Goal: Information Seeking & Learning: Compare options

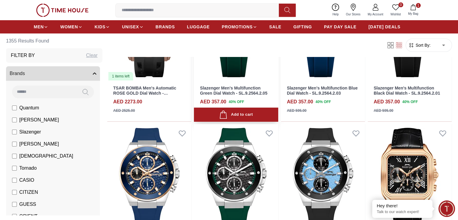
scroll to position [241, 0]
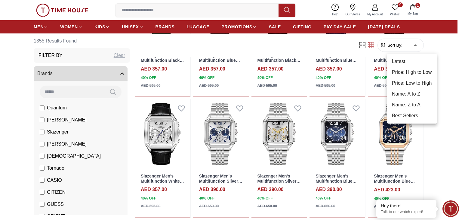
click at [410, 81] on li "Price: Low to High" at bounding box center [412, 83] width 50 height 11
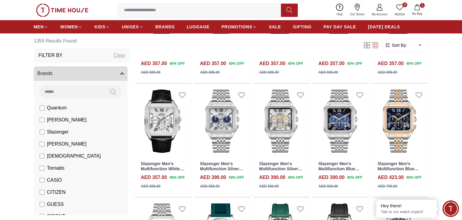
type input "*"
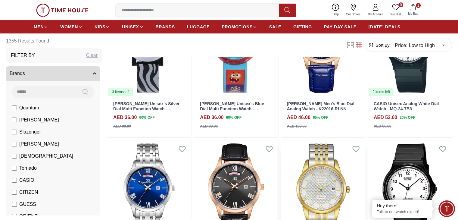
scroll to position [150, 0]
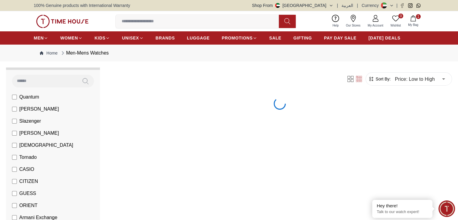
scroll to position [90, 0]
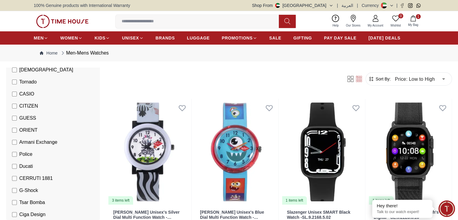
scroll to position [150, 0]
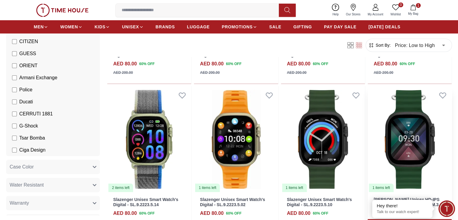
scroll to position [301, 0]
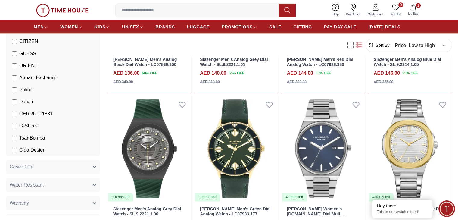
scroll to position [812, 0]
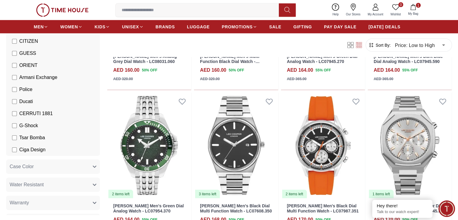
scroll to position [1204, 0]
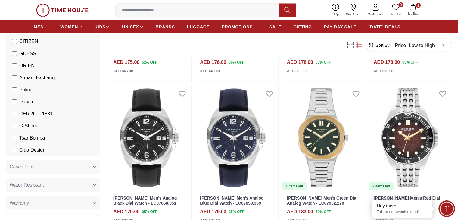
scroll to position [1715, 0]
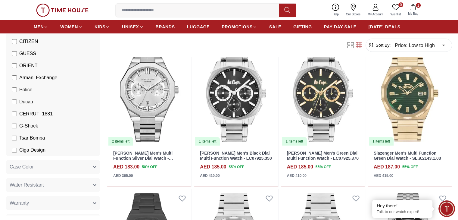
scroll to position [2197, 0]
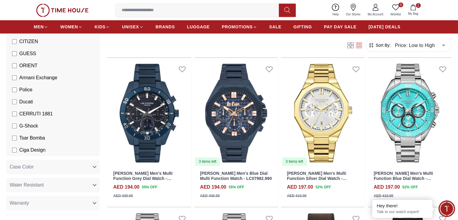
scroll to position [2768, 0]
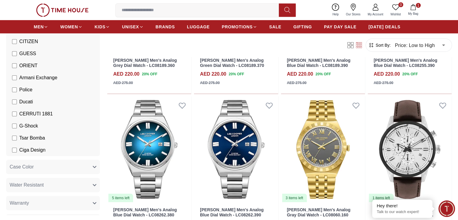
scroll to position [4183, 0]
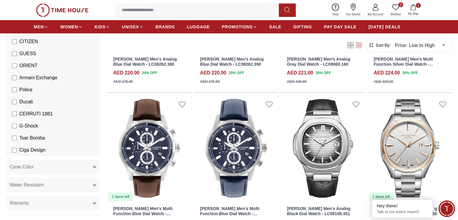
scroll to position [4303, 0]
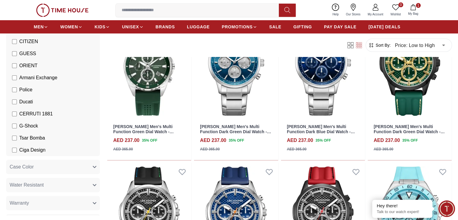
scroll to position [4815, 0]
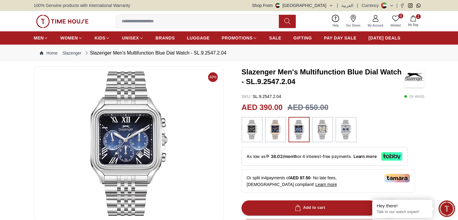
click at [144, 160] on img at bounding box center [129, 143] width 180 height 144
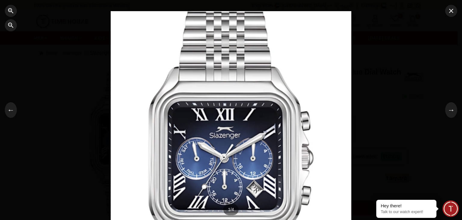
click at [224, 152] on div at bounding box center [231, 110] width 241 height 198
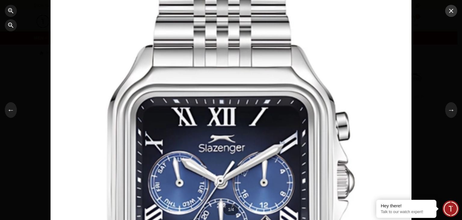
click at [450, 11] on icon "button" at bounding box center [451, 11] width 4 height 4
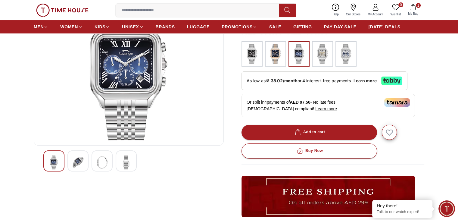
scroll to position [120, 0]
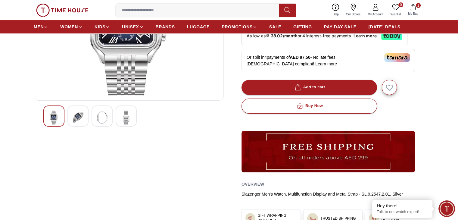
click at [79, 114] on img at bounding box center [78, 117] width 11 height 14
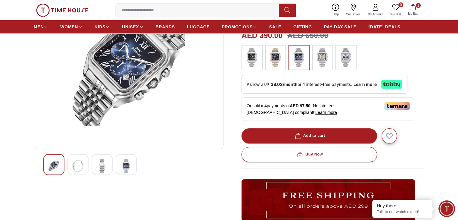
scroll to position [0, 0]
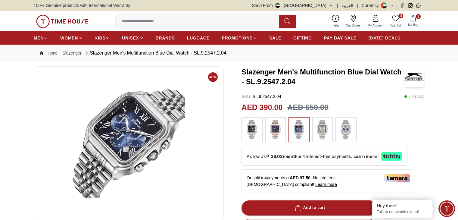
click at [378, 39] on span "[DATE] DEALS" at bounding box center [384, 38] width 32 height 6
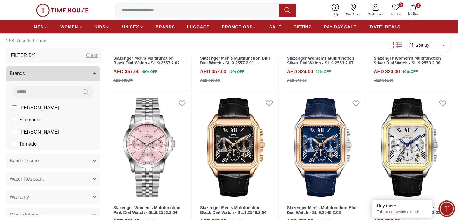
scroll to position [481, 0]
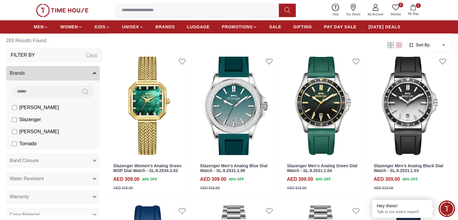
scroll to position [963, 0]
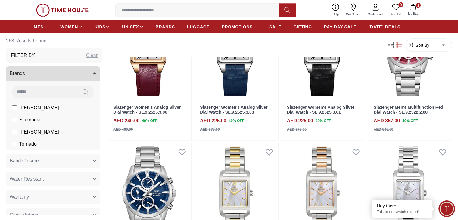
scroll to position [1324, 0]
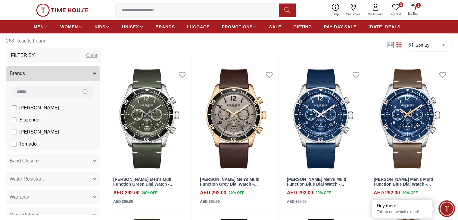
scroll to position [1836, 0]
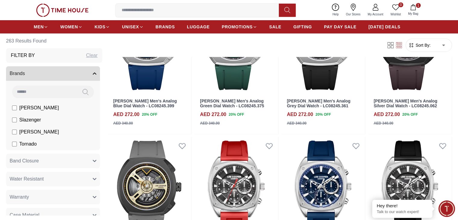
scroll to position [2347, 0]
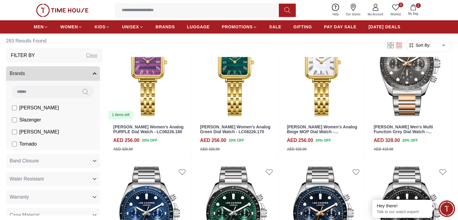
scroll to position [2979, 0]
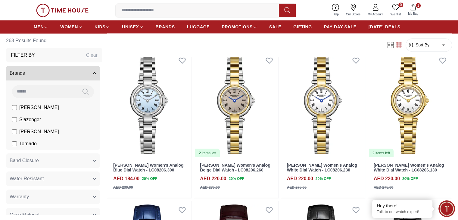
scroll to position [3370, 0]
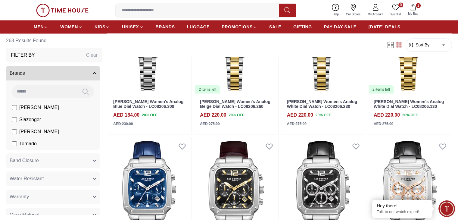
scroll to position [3430, 0]
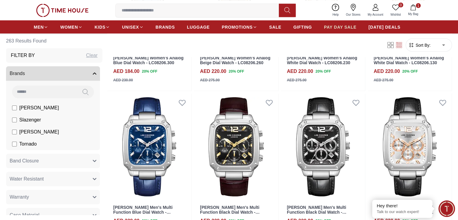
drag, startPoint x: 341, startPoint y: 28, endPoint x: 325, endPoint y: 32, distance: 16.1
click at [341, 28] on span "PAY DAY SALE" at bounding box center [340, 27] width 32 height 6
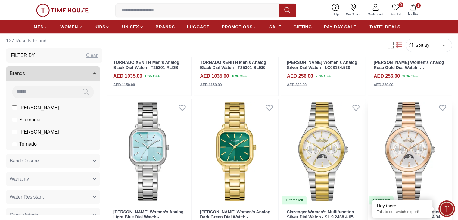
scroll to position [481, 0]
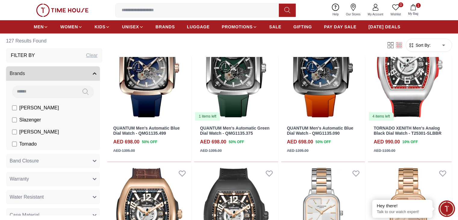
scroll to position [150, 0]
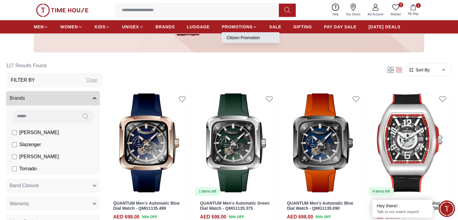
click at [248, 37] on link "Citizen Promotion" at bounding box center [250, 38] width 48 height 6
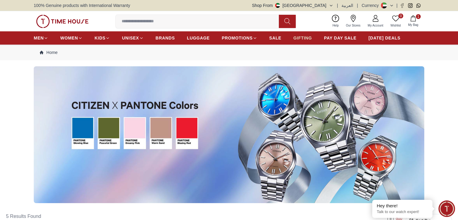
click at [298, 36] on span "GIFTING" at bounding box center [302, 38] width 19 height 6
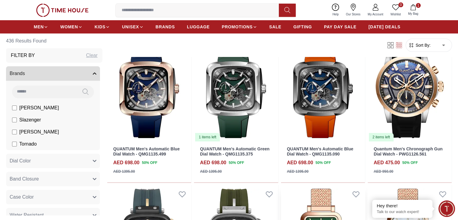
scroll to position [301, 0]
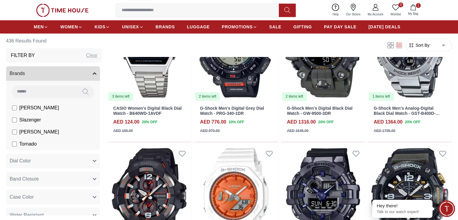
scroll to position [632, 0]
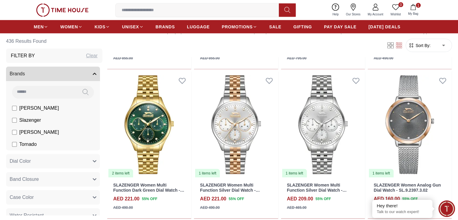
scroll to position [1264, 0]
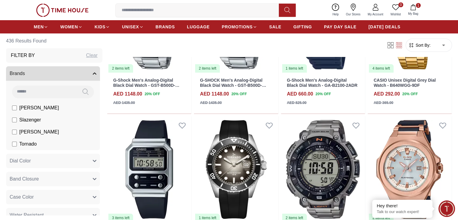
scroll to position [2227, 0]
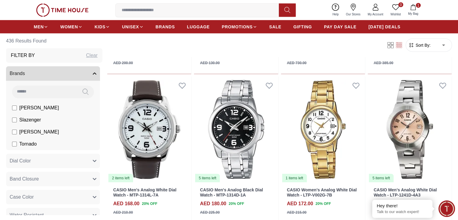
scroll to position [3822, 0]
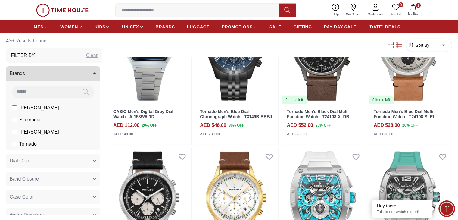
scroll to position [4243, 0]
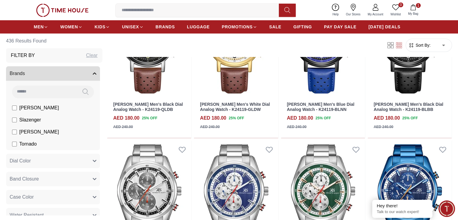
scroll to position [5176, 0]
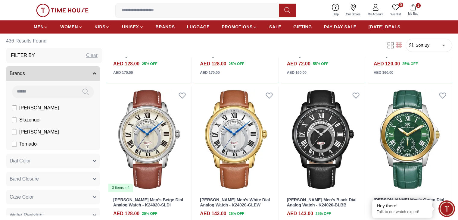
scroll to position [5567, 0]
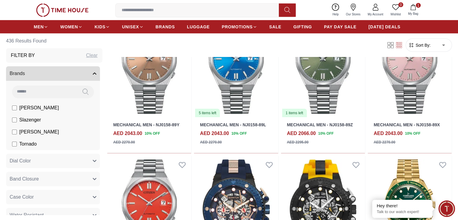
scroll to position [6278, 0]
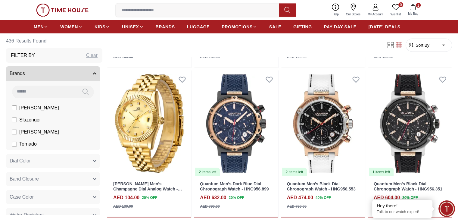
scroll to position [5988, 0]
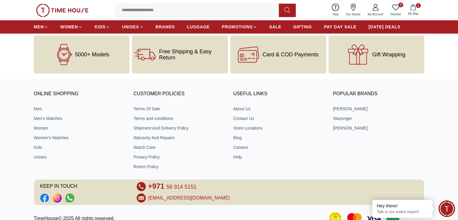
scroll to position [818, 0]
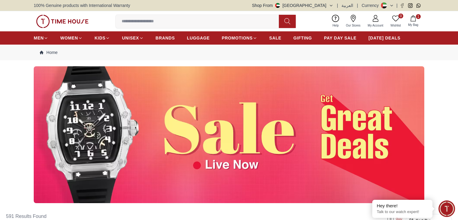
click at [110, 137] on img at bounding box center [229, 134] width 390 height 137
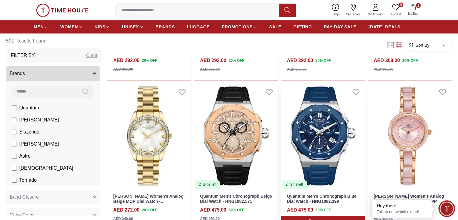
scroll to position [421, 0]
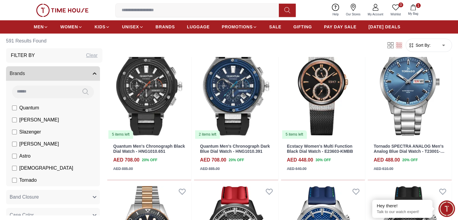
scroll to position [873, 0]
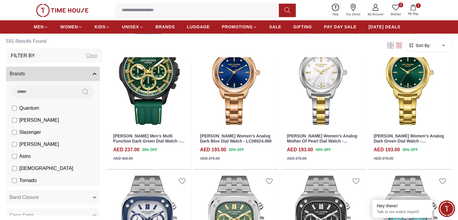
scroll to position [1234, 0]
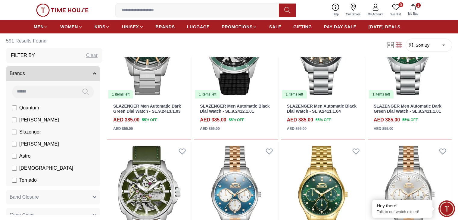
scroll to position [1926, 0]
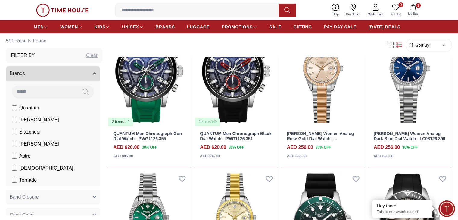
scroll to position [2347, 0]
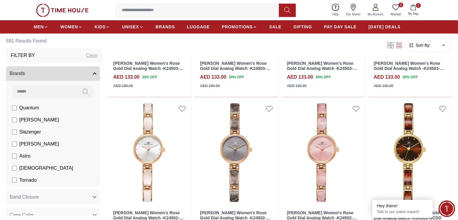
scroll to position [2798, 0]
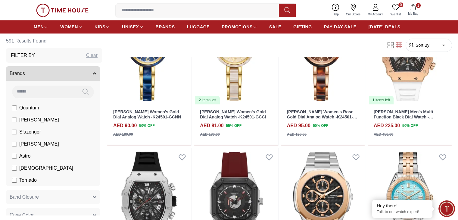
scroll to position [2919, 0]
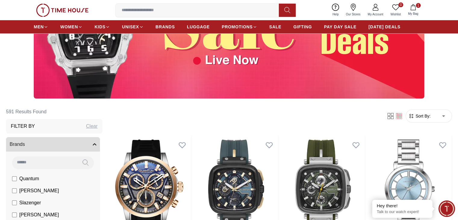
scroll to position [30, 0]
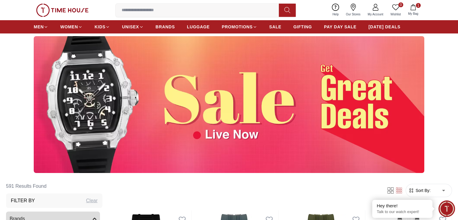
click at [232, 135] on img at bounding box center [229, 104] width 390 height 137
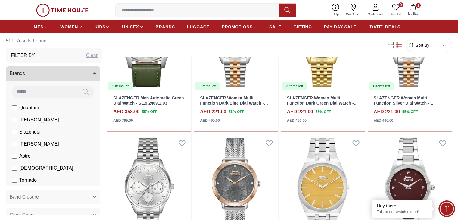
scroll to position [2046, 0]
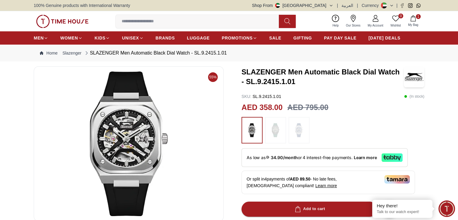
click at [274, 130] on img at bounding box center [275, 130] width 15 height 20
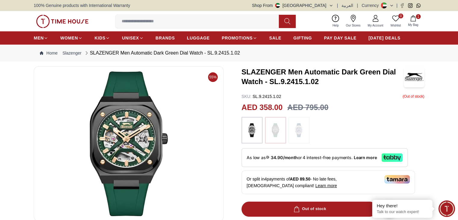
click at [299, 131] on img at bounding box center [298, 130] width 15 height 20
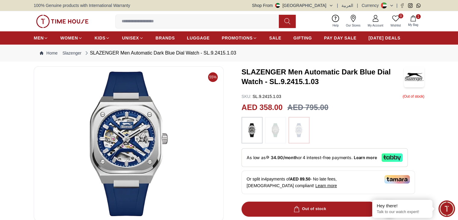
click at [251, 131] on img at bounding box center [251, 130] width 15 height 20
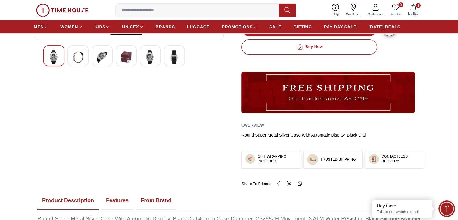
scroll to position [90, 0]
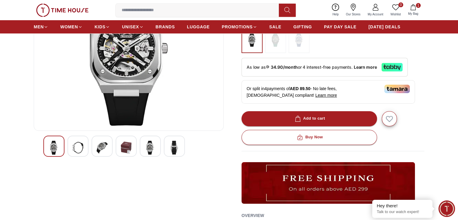
click at [124, 146] on img at bounding box center [126, 148] width 11 height 14
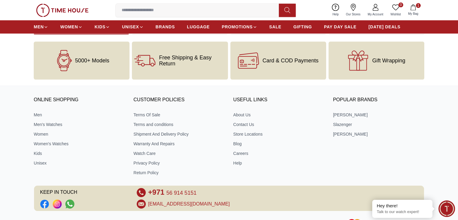
scroll to position [814, 0]
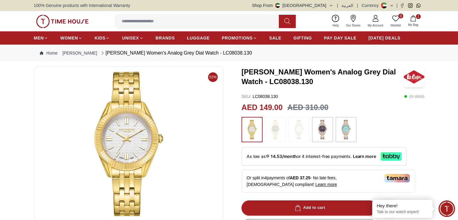
click at [273, 136] on img at bounding box center [275, 129] width 15 height 19
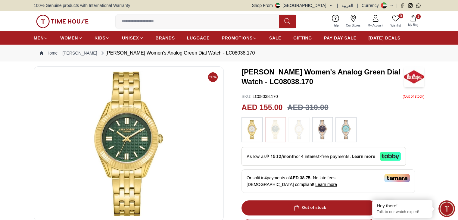
click at [297, 132] on img at bounding box center [298, 129] width 15 height 19
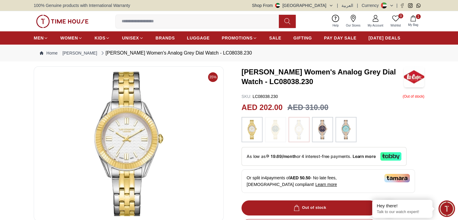
click at [344, 127] on img at bounding box center [345, 129] width 15 height 19
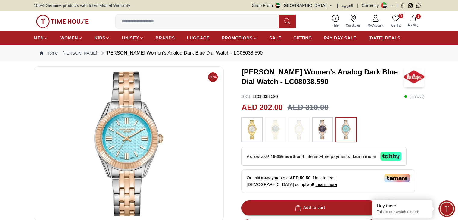
click at [324, 129] on img at bounding box center [322, 129] width 15 height 19
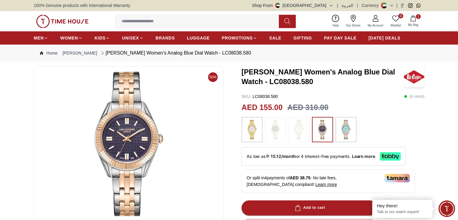
click at [251, 131] on img at bounding box center [251, 129] width 15 height 19
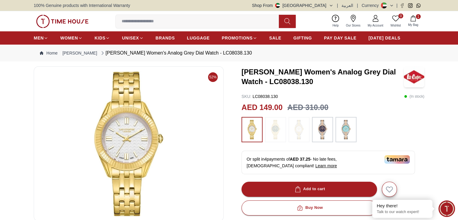
click at [254, 130] on img at bounding box center [251, 129] width 15 height 19
click at [278, 127] on img at bounding box center [275, 129] width 15 height 19
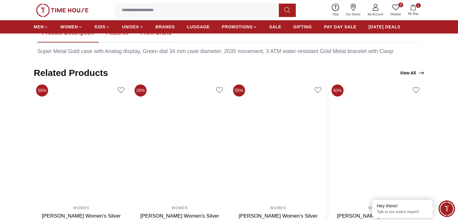
scroll to position [331, 0]
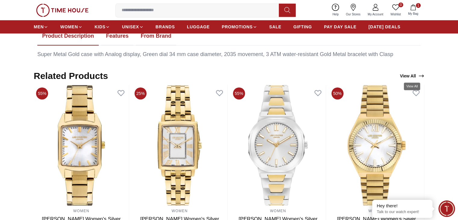
click at [410, 75] on link "View All" at bounding box center [411, 76] width 27 height 8
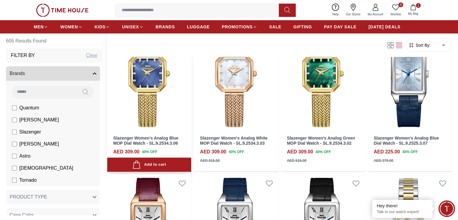
scroll to position [150, 0]
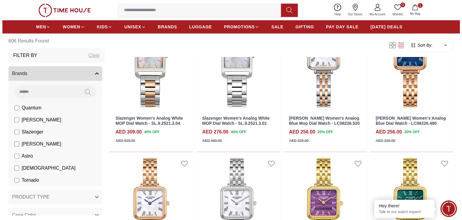
scroll to position [481, 0]
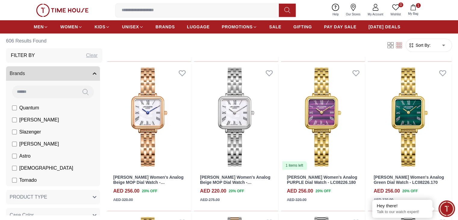
click at [414, 47] on span "Sort By:" at bounding box center [422, 45] width 16 height 6
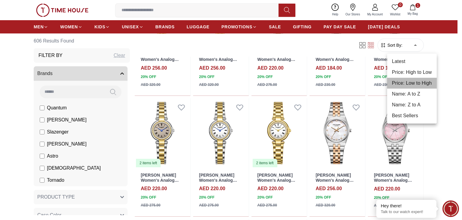
click at [402, 82] on li "Price: Low to High" at bounding box center [412, 83] width 50 height 11
type input "*"
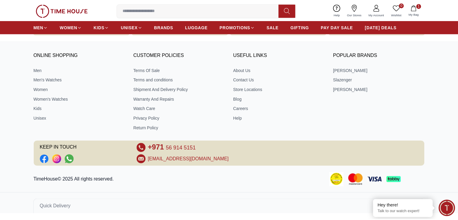
scroll to position [258, 0]
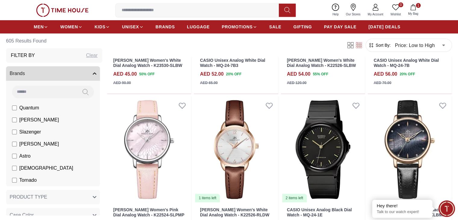
scroll to position [271, 0]
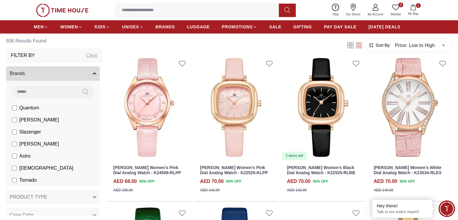
scroll to position [722, 0]
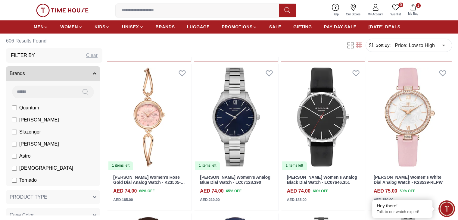
scroll to position [1113, 0]
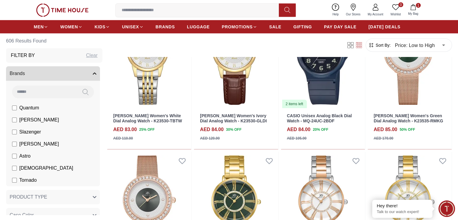
scroll to position [1715, 0]
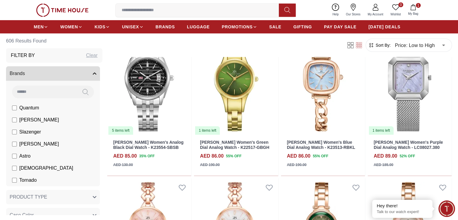
scroll to position [2136, 0]
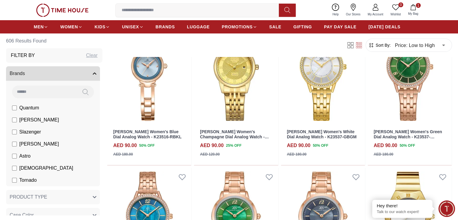
scroll to position [2407, 0]
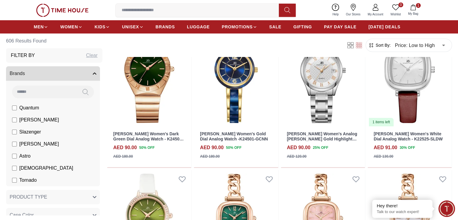
scroll to position [2648, 0]
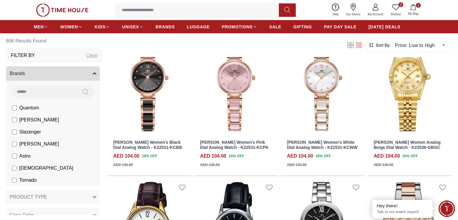
scroll to position [3581, 0]
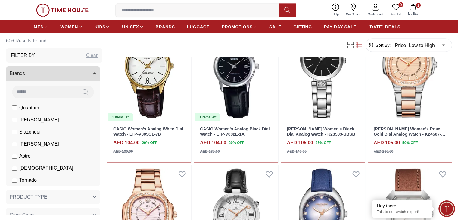
scroll to position [3731, 0]
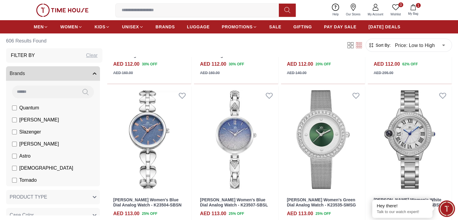
scroll to position [4544, 0]
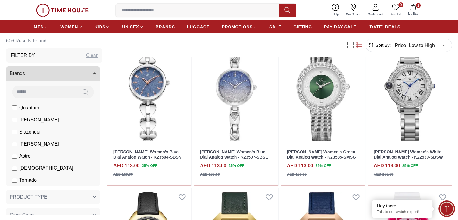
scroll to position [4664, 0]
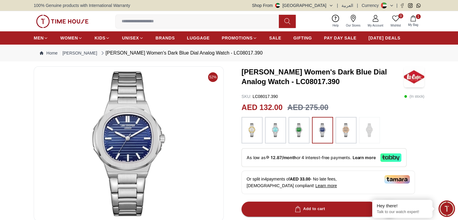
click at [253, 131] on img at bounding box center [251, 130] width 15 height 20
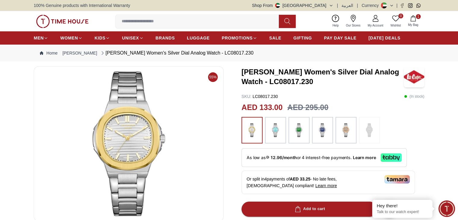
click at [274, 130] on img at bounding box center [275, 130] width 15 height 20
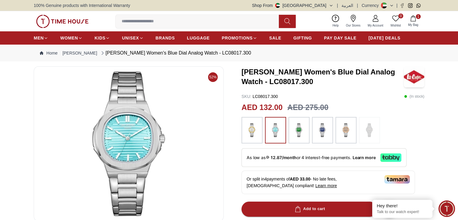
click at [296, 129] on img at bounding box center [298, 130] width 15 height 20
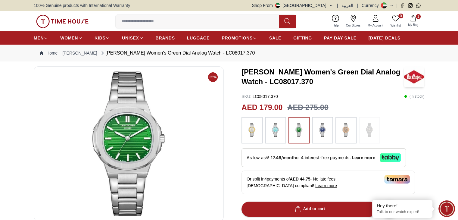
click at [323, 128] on img at bounding box center [322, 130] width 15 height 20
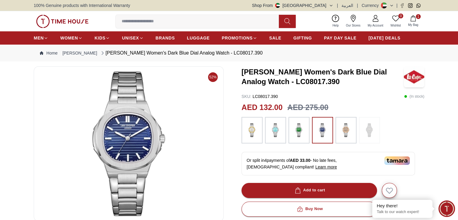
click at [344, 129] on img at bounding box center [345, 130] width 15 height 20
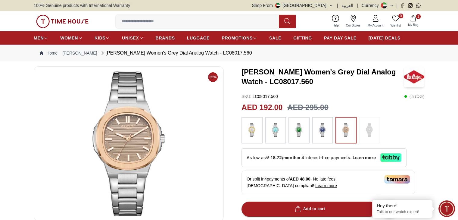
click at [367, 128] on img at bounding box center [369, 130] width 15 height 20
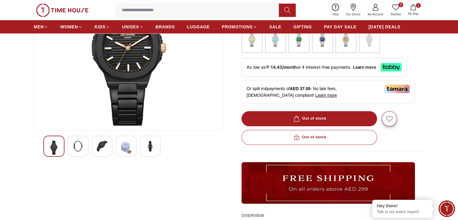
scroll to position [60, 0]
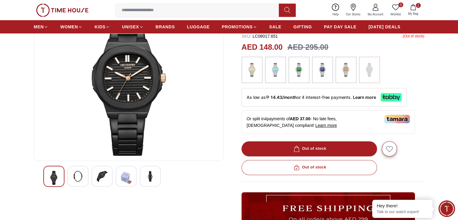
click at [346, 71] on img at bounding box center [345, 70] width 15 height 20
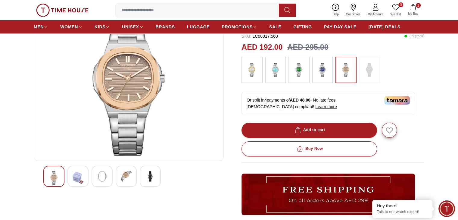
click at [322, 73] on img at bounding box center [322, 70] width 15 height 20
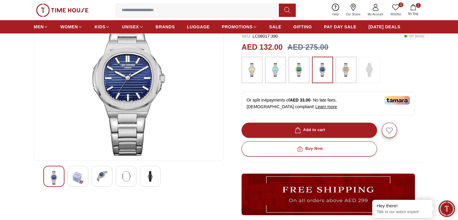
click at [368, 68] on img at bounding box center [369, 70] width 15 height 20
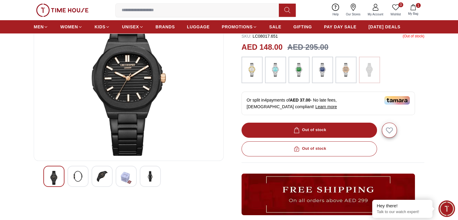
click at [52, 178] on img at bounding box center [53, 178] width 11 height 14
click at [78, 180] on img at bounding box center [78, 176] width 11 height 11
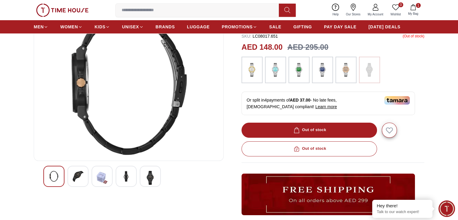
click at [124, 172] on img at bounding box center [126, 176] width 11 height 11
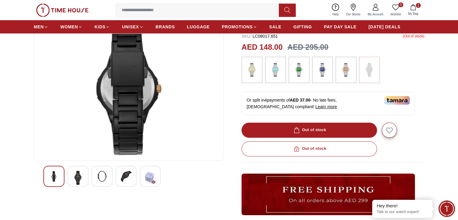
click at [126, 178] on img at bounding box center [126, 176] width 11 height 11
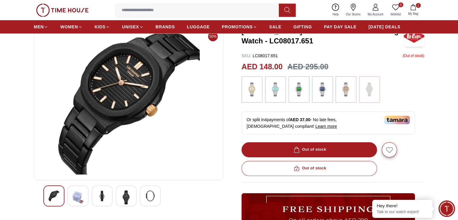
scroll to position [30, 0]
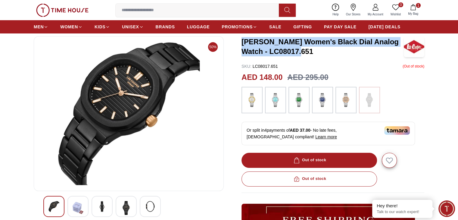
drag, startPoint x: 241, startPoint y: 40, endPoint x: 291, endPoint y: 50, distance: 51.0
click at [291, 50] on h3 "Lee Cooper Women's Black Dial Analog Watch - LC08017.651" at bounding box center [322, 46] width 162 height 19
copy h3 "Lee Cooper Women's Black Dial Analog Watch - LC08017.651"
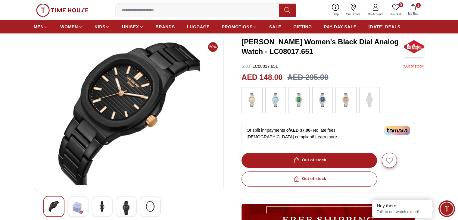
click at [428, 102] on section "50% Lee Cooper Women's Black Dial Analog Watch - LC08017.651 SKU : LC08017.651 …" at bounding box center [229, 198] width 458 height 324
click at [309, 159] on div "Out of stock" at bounding box center [332, 160] width 183 height 15
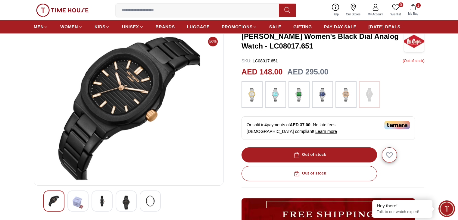
scroll to position [60, 0]
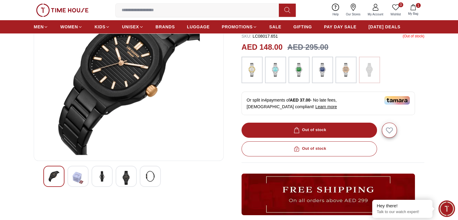
click at [56, 176] on img at bounding box center [53, 176] width 11 height 11
click at [128, 175] on img at bounding box center [126, 178] width 11 height 14
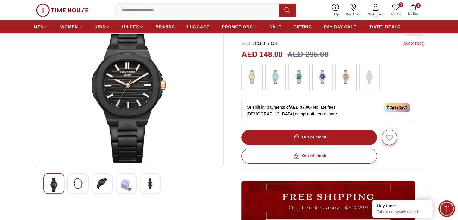
scroll to position [90, 0]
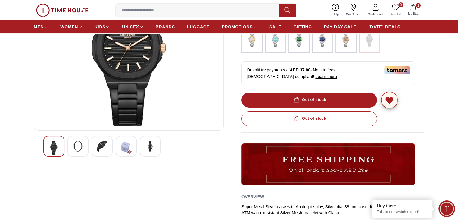
click at [390, 101] on icon "button" at bounding box center [388, 100] width 7 height 6
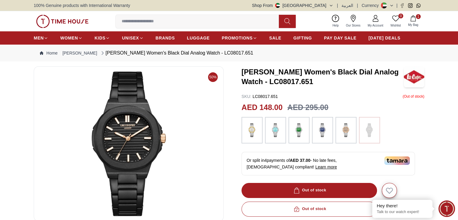
scroll to position [90, 0]
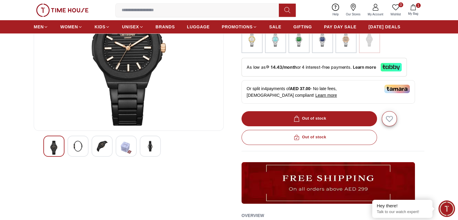
click at [306, 137] on div "Out of stock" at bounding box center [332, 137] width 183 height 15
click at [299, 118] on div "Out of stock" at bounding box center [332, 118] width 183 height 15
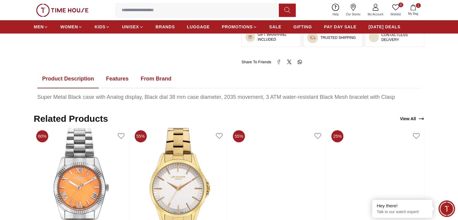
scroll to position [391, 0]
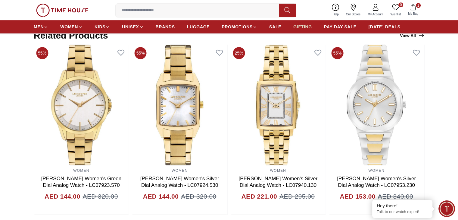
click at [300, 29] on span "GIFTING" at bounding box center [302, 27] width 19 height 6
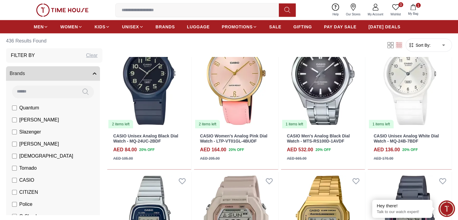
scroll to position [1474, 0]
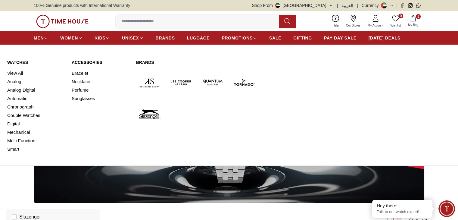
scroll to position [1474, 0]
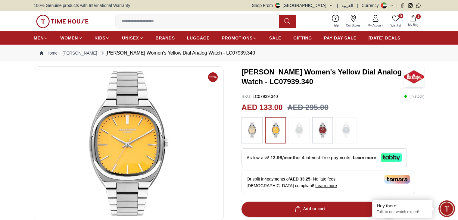
click at [251, 130] on img at bounding box center [251, 130] width 15 height 20
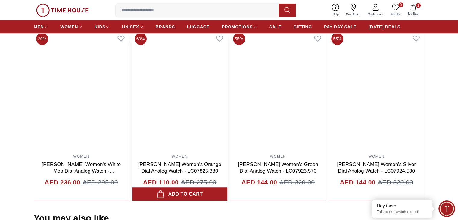
scroll to position [421, 0]
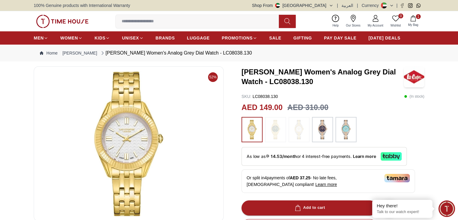
click at [278, 127] on img at bounding box center [275, 129] width 15 height 19
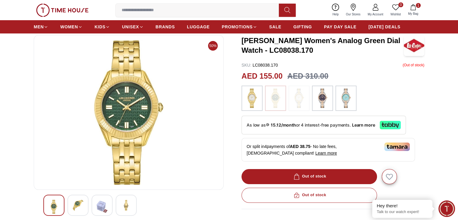
scroll to position [23, 0]
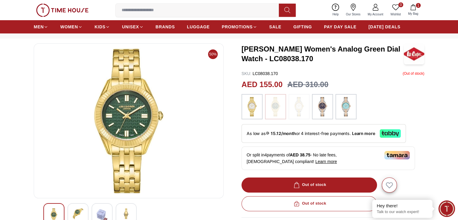
click at [304, 184] on div "Out of stock" at bounding box center [332, 184] width 183 height 15
click at [274, 27] on span "SALE" at bounding box center [275, 27] width 12 height 6
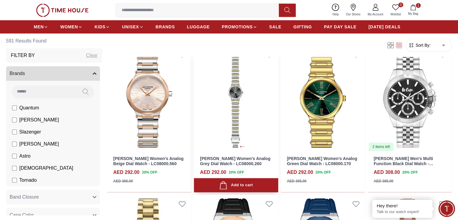
scroll to position [384, 0]
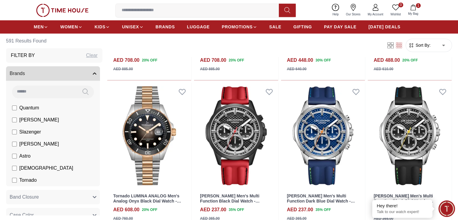
scroll to position [926, 0]
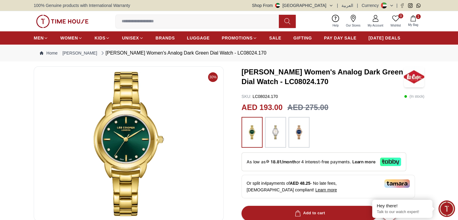
click at [300, 131] on img at bounding box center [298, 132] width 15 height 25
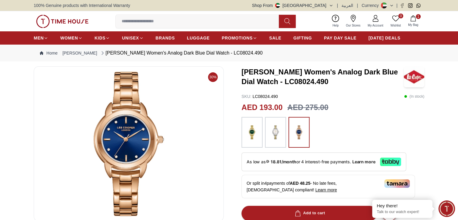
click at [274, 135] on img at bounding box center [275, 132] width 15 height 25
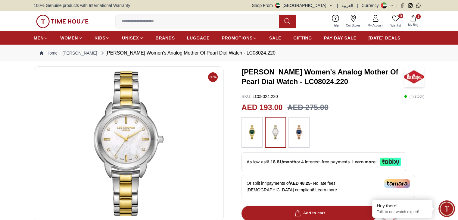
click at [254, 132] on img at bounding box center [251, 132] width 15 height 25
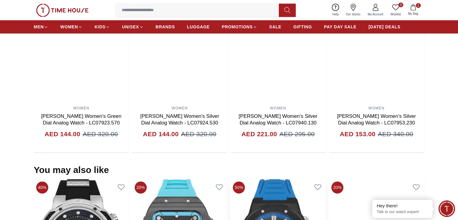
scroll to position [403, 0]
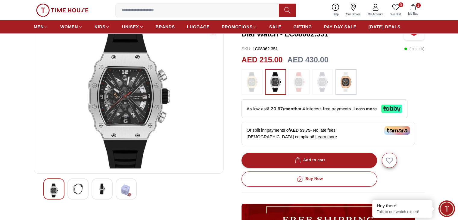
scroll to position [90, 0]
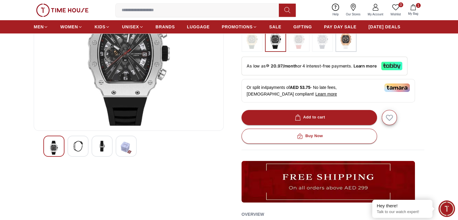
click at [79, 145] on img at bounding box center [78, 146] width 11 height 11
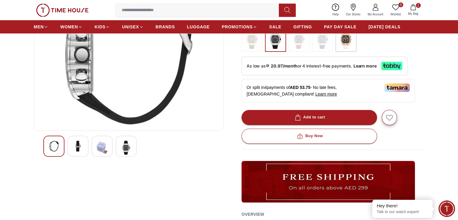
click at [102, 145] on img at bounding box center [102, 148] width 11 height 14
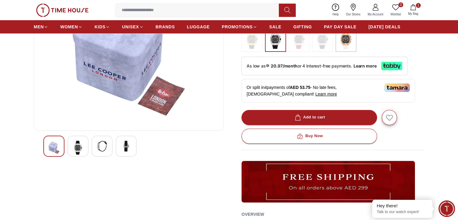
click at [128, 146] on img at bounding box center [126, 146] width 11 height 11
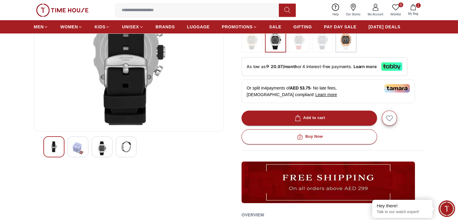
scroll to position [0, 0]
